Goal: Task Accomplishment & Management: Manage account settings

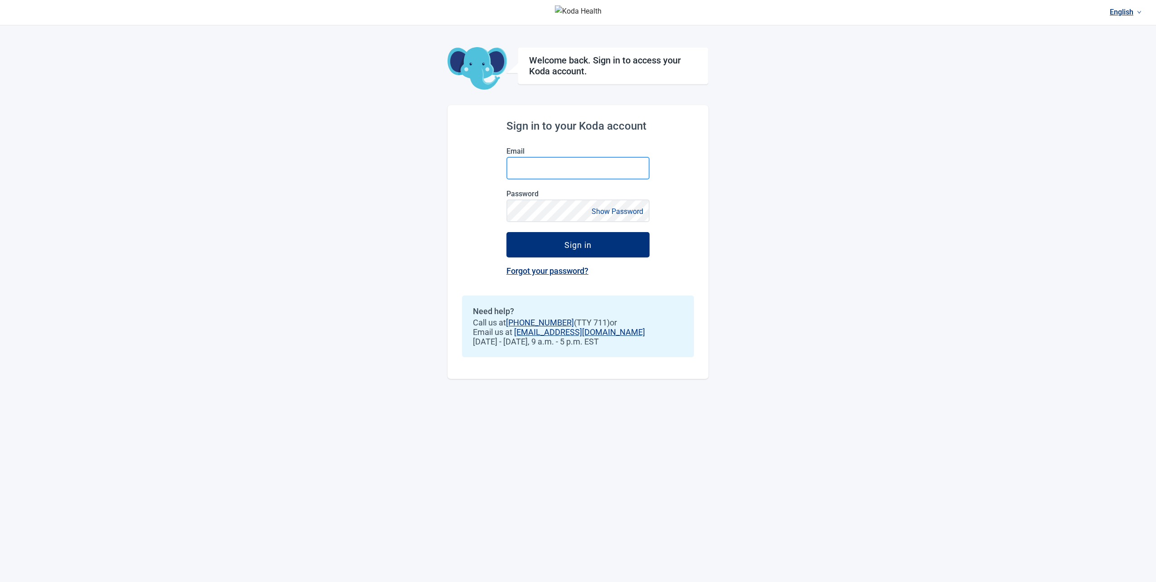
type input "**********"
click at [609, 174] on input "**********" at bounding box center [577, 168] width 143 height 23
